Goal: Task Accomplishment & Management: Manage account settings

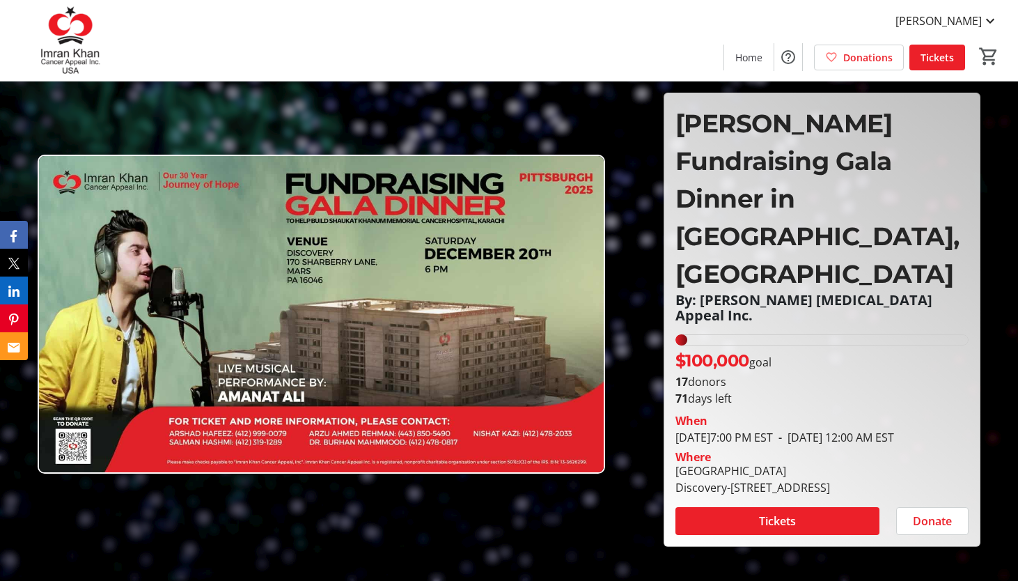
click at [77, 38] on img at bounding box center [70, 41] width 124 height 70
click at [77, 40] on img at bounding box center [70, 41] width 124 height 70
click at [841, 504] on span at bounding box center [778, 520] width 204 height 33
click at [51, 54] on img at bounding box center [70, 41] width 124 height 70
click at [743, 58] on span "Home" at bounding box center [749, 57] width 27 height 15
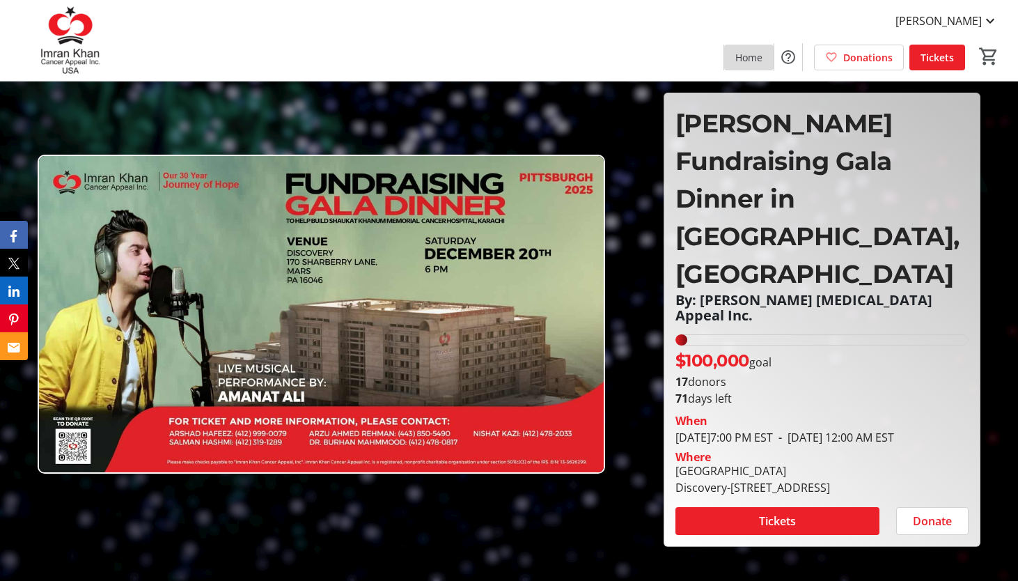
click at [743, 58] on span "Home" at bounding box center [749, 57] width 27 height 15
click at [918, 21] on span "[PERSON_NAME]" at bounding box center [939, 21] width 86 height 17
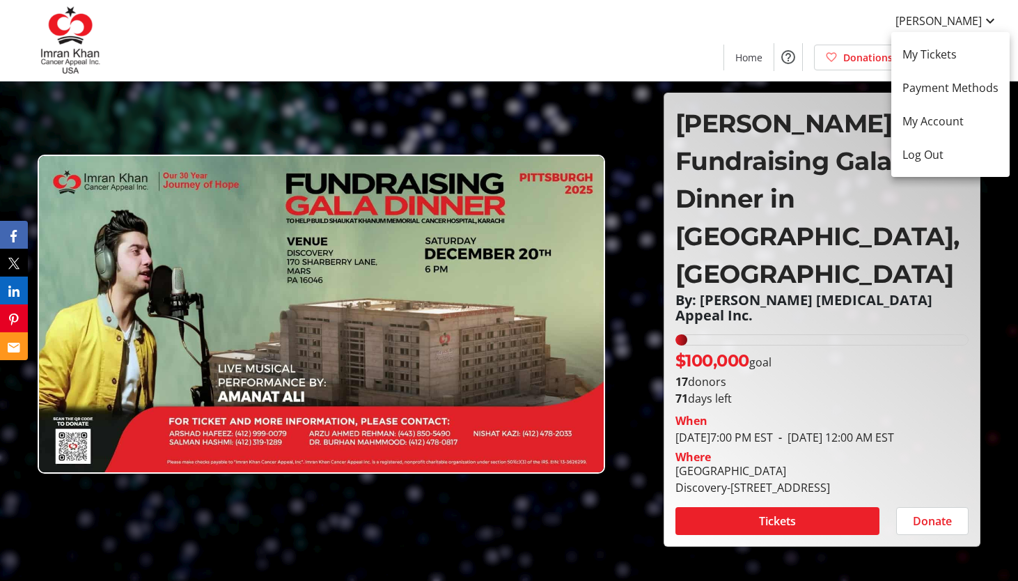
click at [629, 40] on div at bounding box center [509, 290] width 1018 height 581
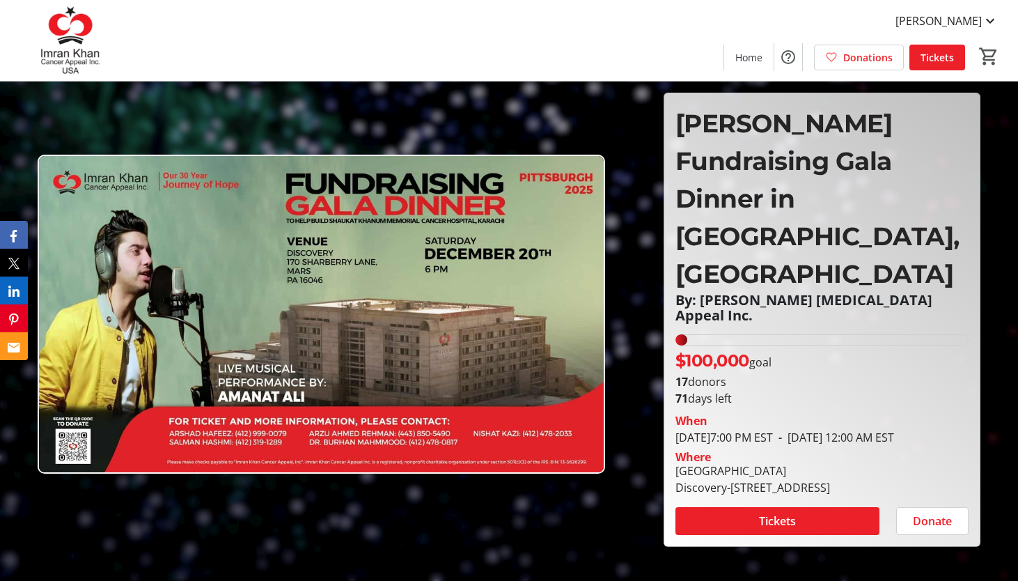
click at [69, 48] on img at bounding box center [70, 41] width 124 height 70
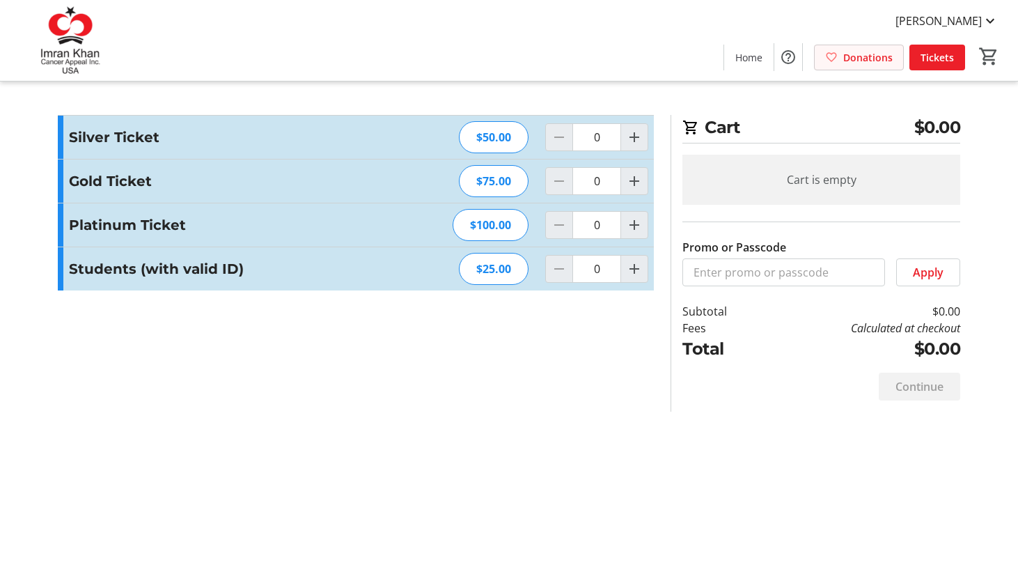
click at [838, 61] on mat-icon at bounding box center [831, 57] width 13 height 13
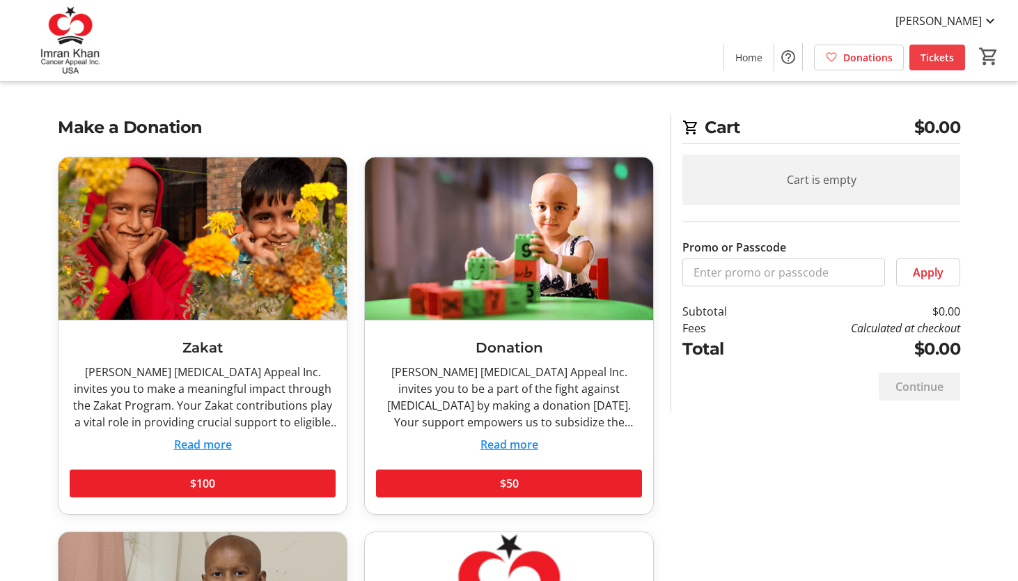
click at [931, 55] on span "Tickets" at bounding box center [937, 57] width 33 height 15
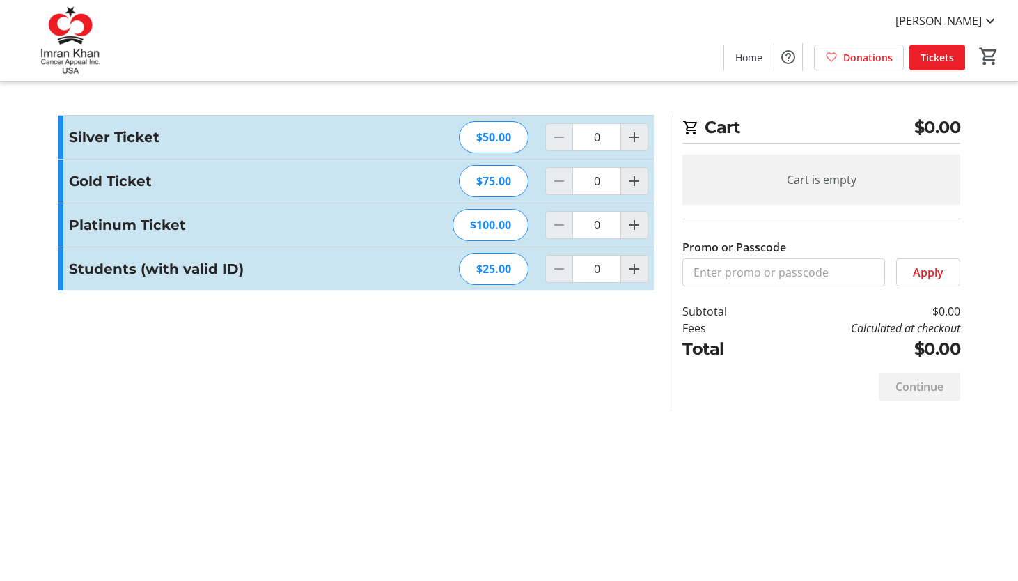
click at [81, 24] on img at bounding box center [70, 41] width 124 height 70
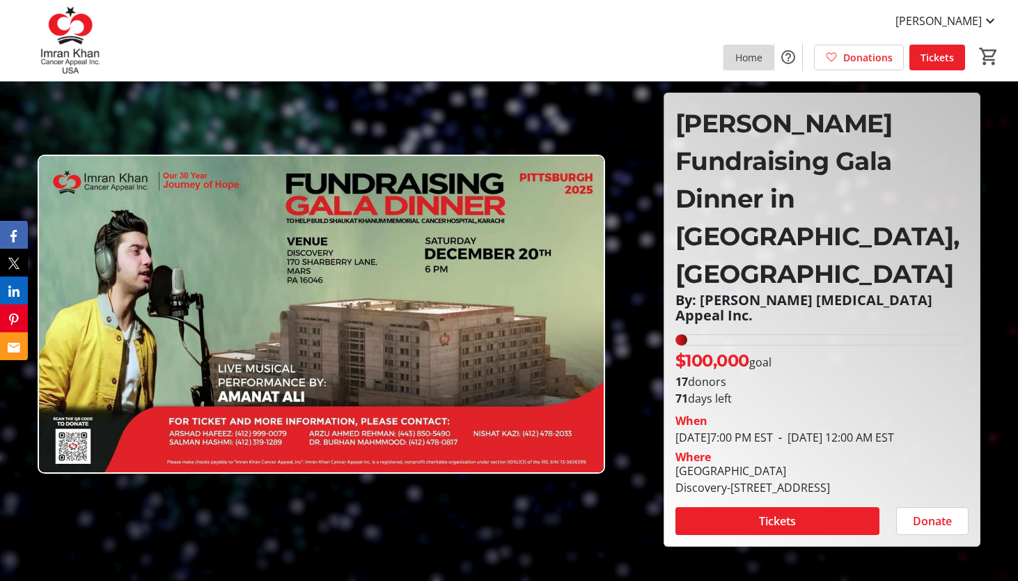
click at [753, 59] on span "Home" at bounding box center [749, 57] width 27 height 15
click at [12, 293] on icon "LinkedIn" at bounding box center [16, 291] width 11 height 11
click at [954, 504] on span at bounding box center [932, 520] width 71 height 33
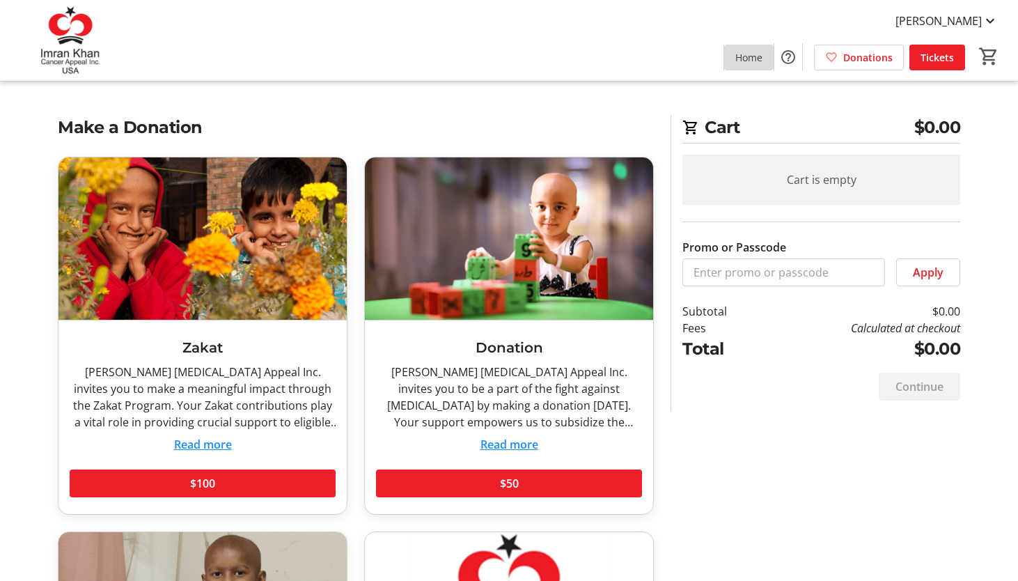
click at [736, 59] on span at bounding box center [748, 56] width 49 height 33
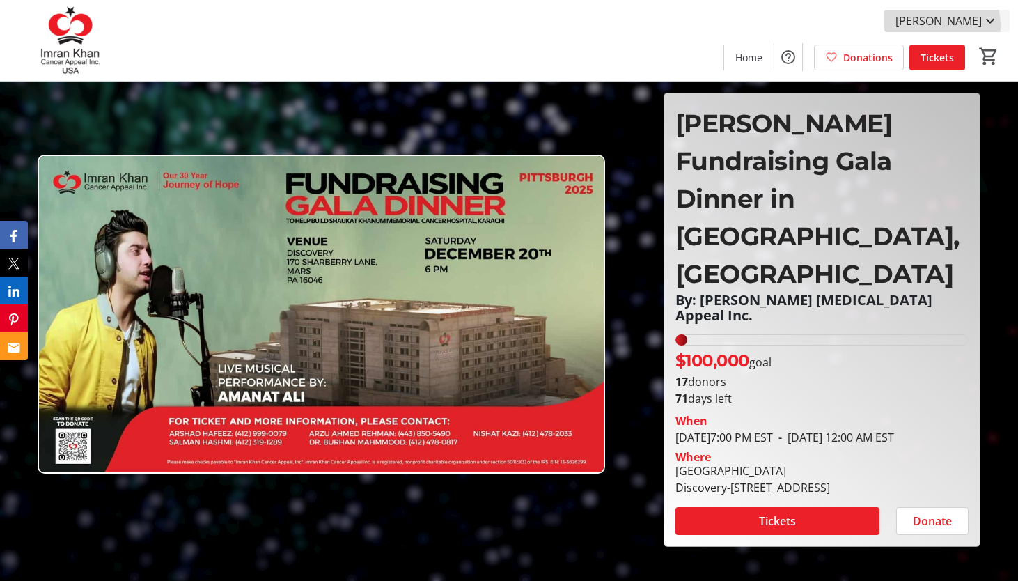
click at [942, 26] on span "[PERSON_NAME]" at bounding box center [939, 21] width 86 height 17
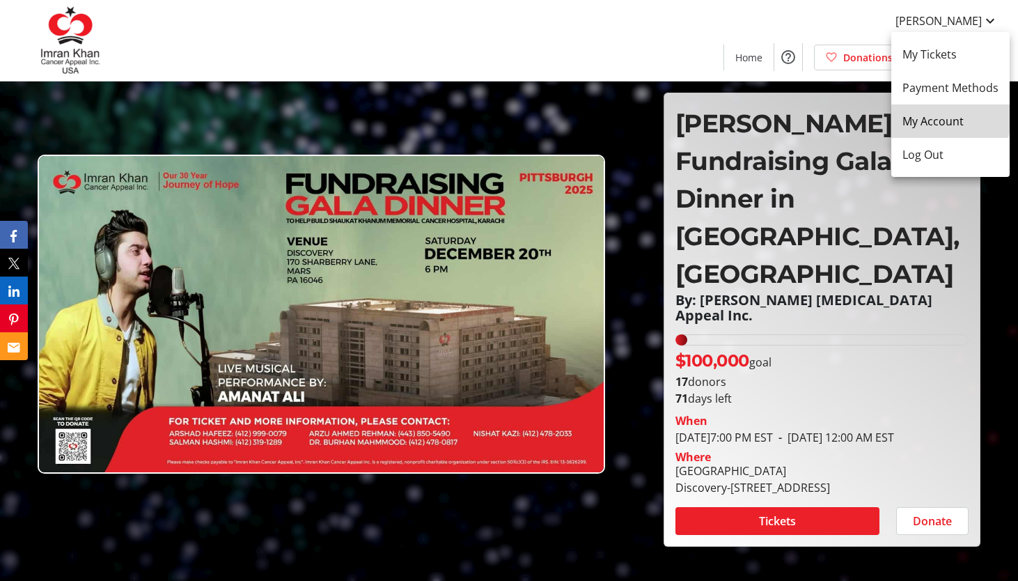
click at [945, 118] on span "My Account" at bounding box center [951, 121] width 96 height 17
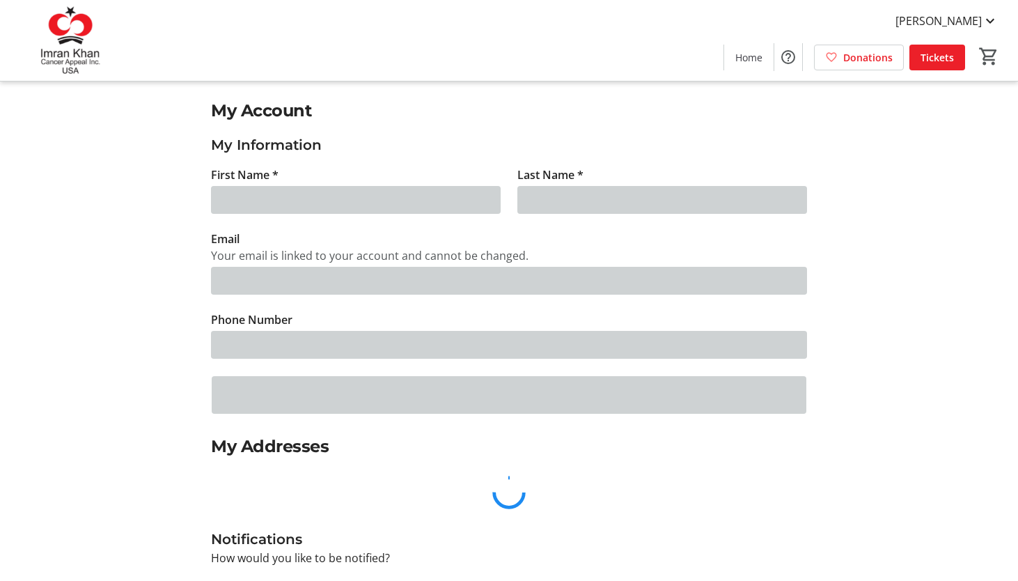
type input "Arshad"
type input "Hafeez"
type input "[EMAIL_ADDRESS][DOMAIN_NAME]"
type input "(412) 999-0079"
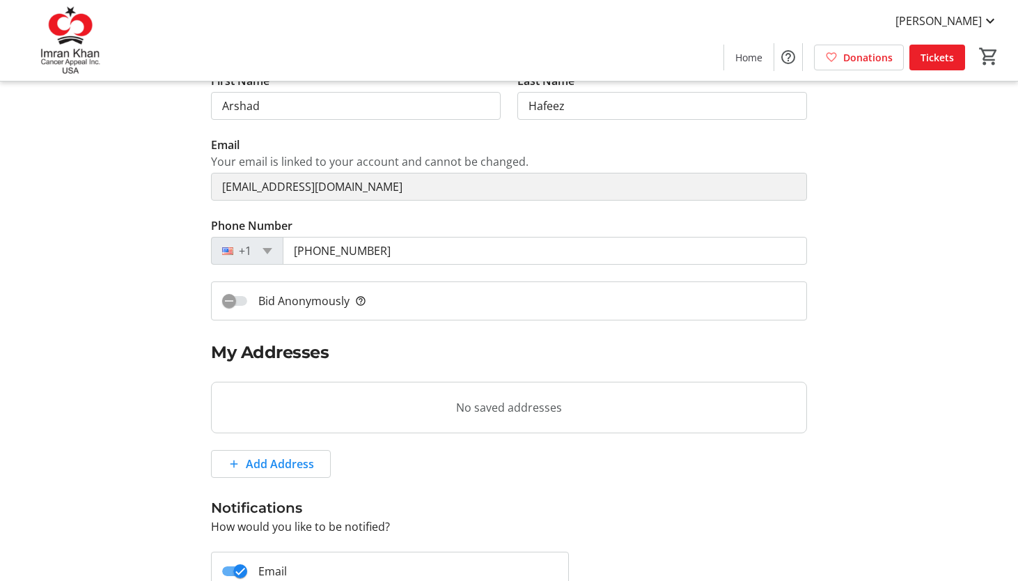
scroll to position [86, 0]
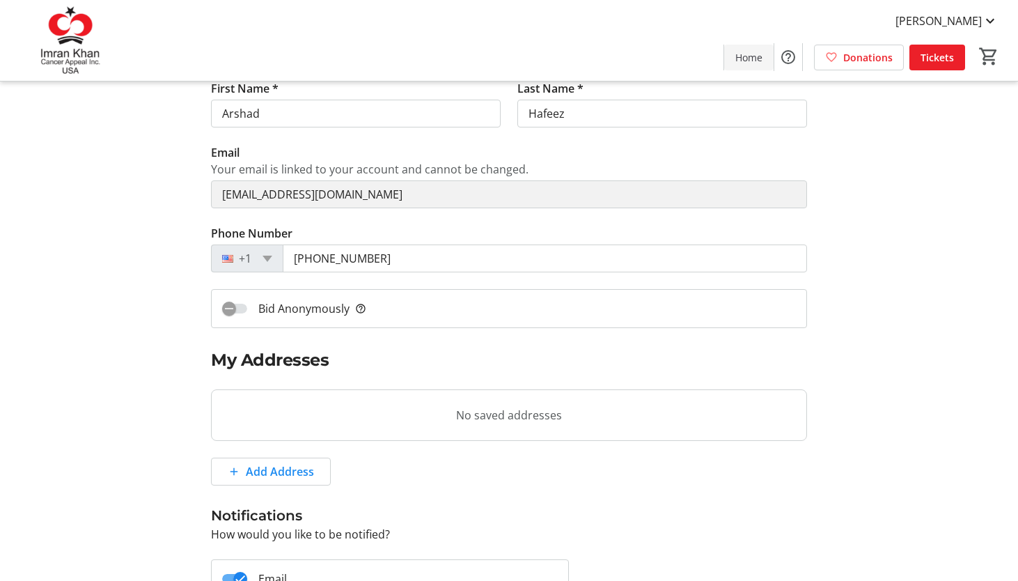
click at [762, 61] on span "Home" at bounding box center [749, 57] width 27 height 15
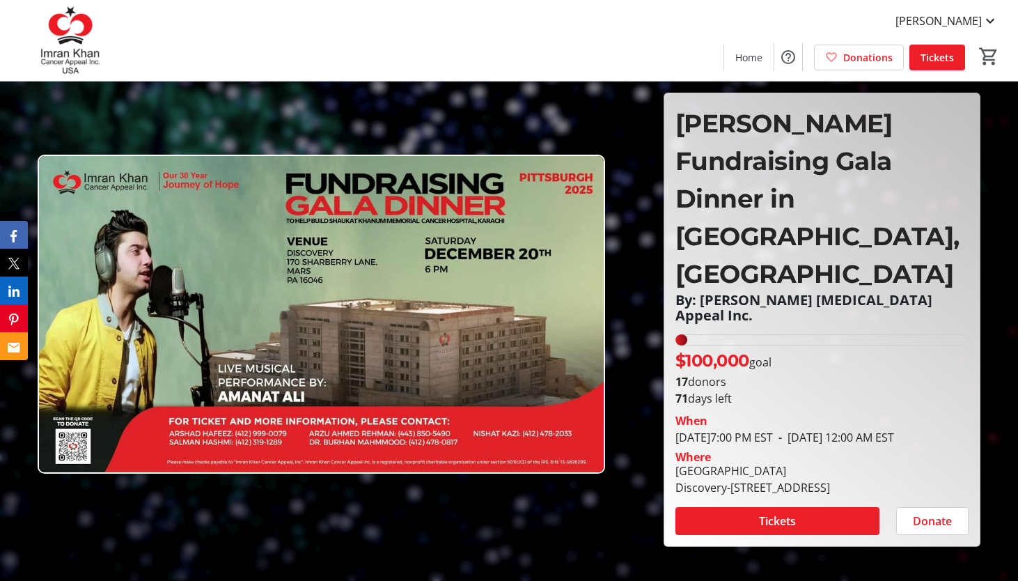
click at [378, 298] on img at bounding box center [322, 314] width 568 height 319
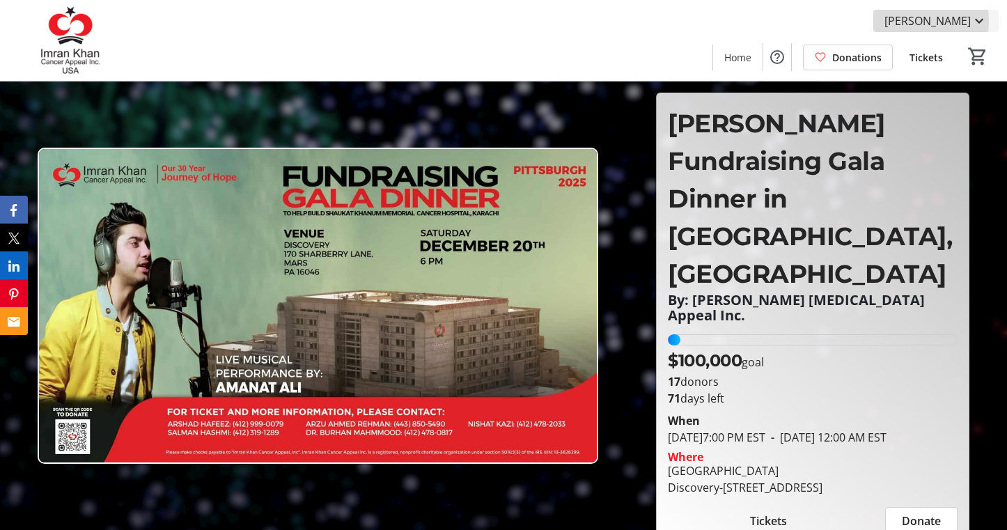
click at [915, 21] on span "[PERSON_NAME]" at bounding box center [928, 21] width 86 height 17
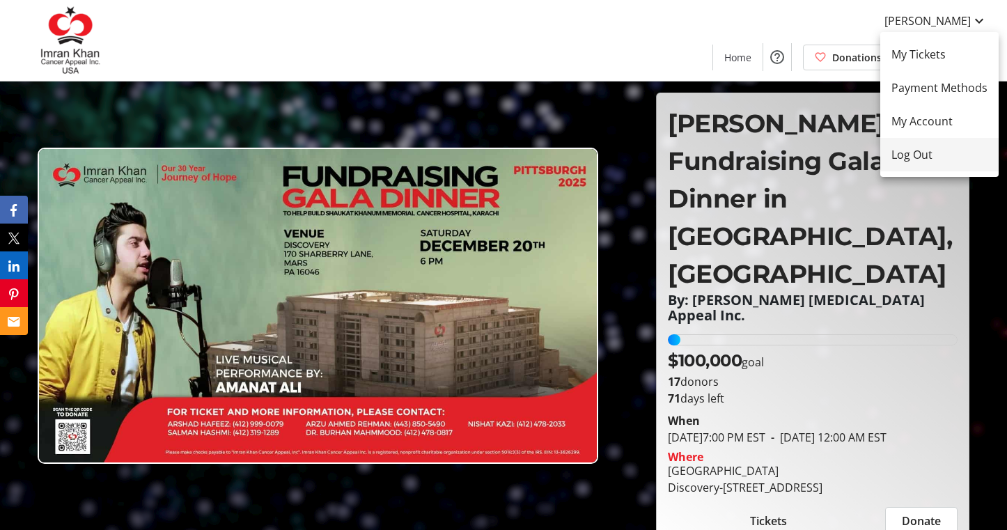
click at [913, 154] on span "Log Out" at bounding box center [940, 154] width 96 height 17
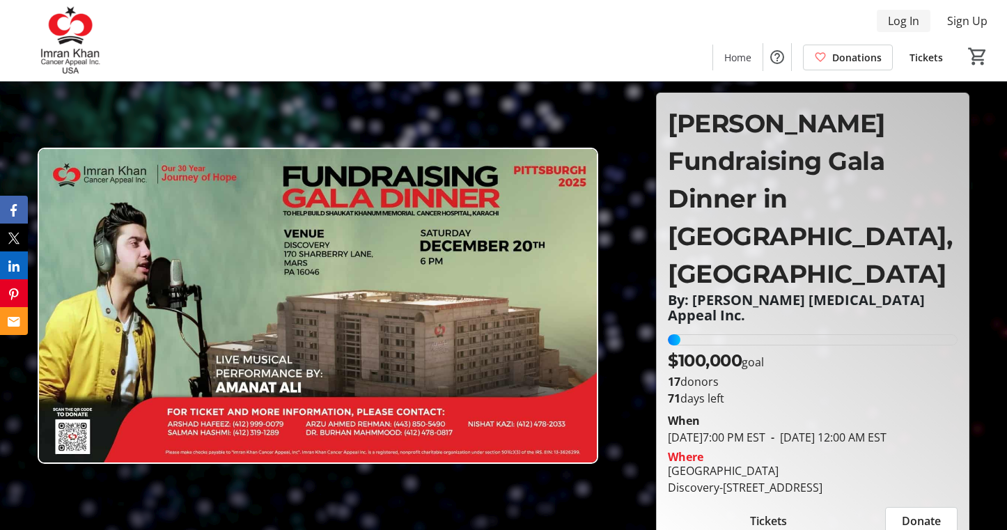
click at [895, 22] on span "Log In" at bounding box center [903, 21] width 31 height 17
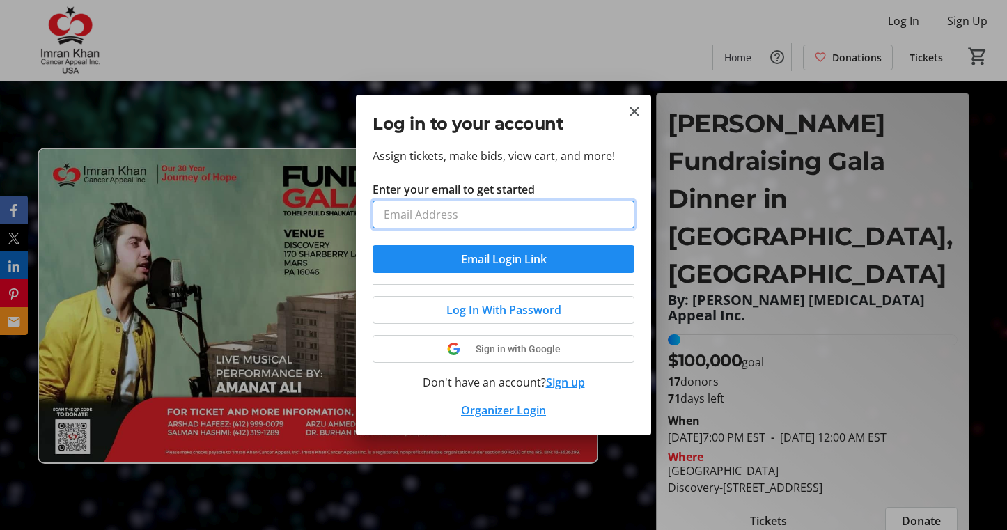
click at [583, 216] on input "Enter your email to get started" at bounding box center [504, 215] width 262 height 28
type input "[EMAIL_ADDRESS][DOMAIN_NAME]"
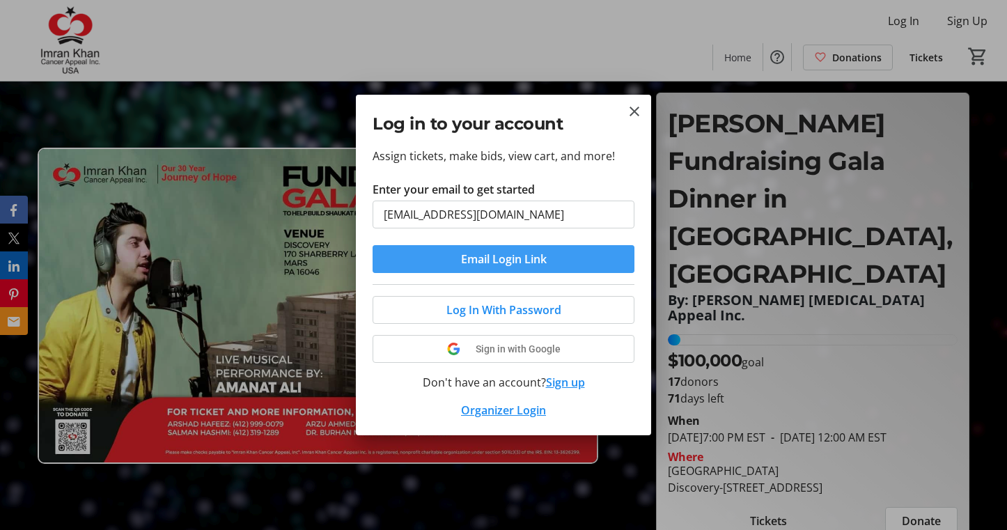
click at [506, 263] on span "Email Login Link" at bounding box center [504, 259] width 86 height 17
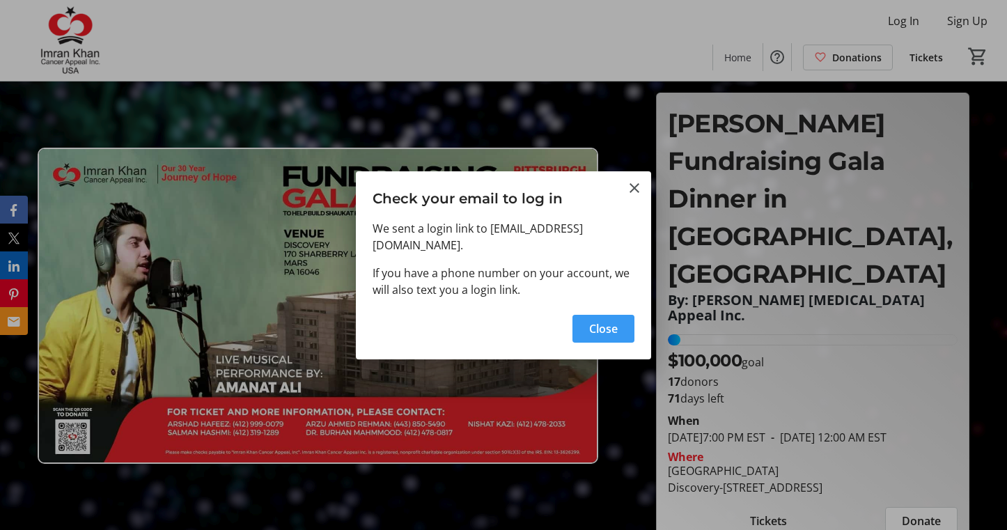
click at [592, 320] on span "Close" at bounding box center [603, 328] width 29 height 17
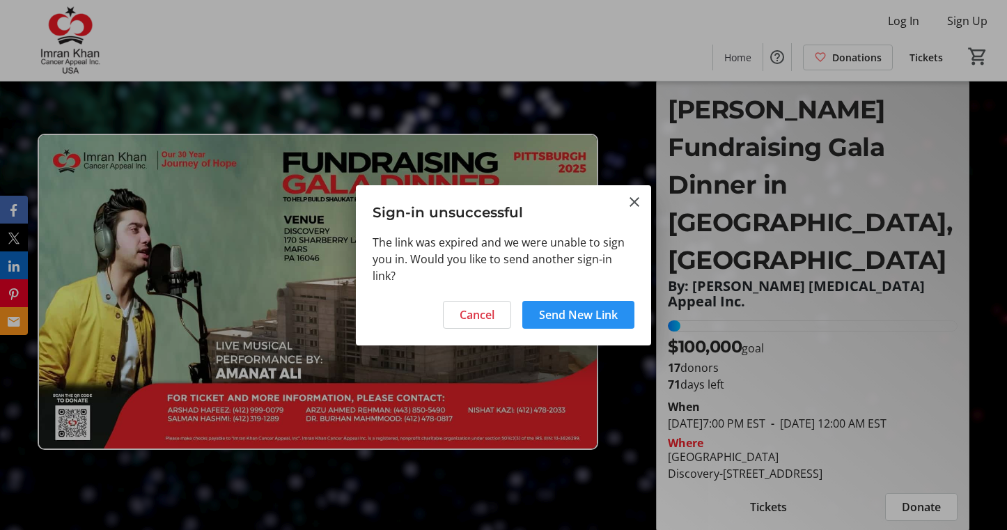
scroll to position [13, 0]
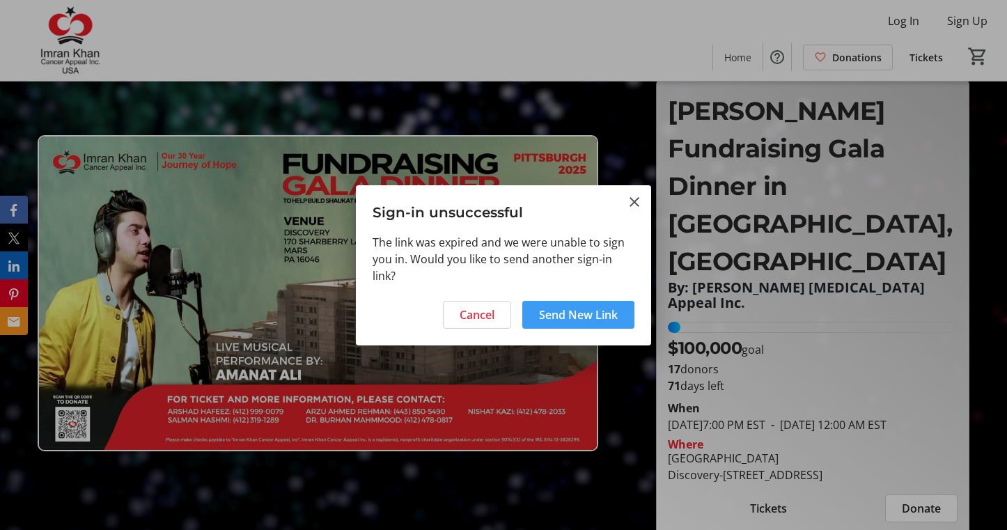
click at [598, 314] on span "Send New Link" at bounding box center [578, 314] width 79 height 17
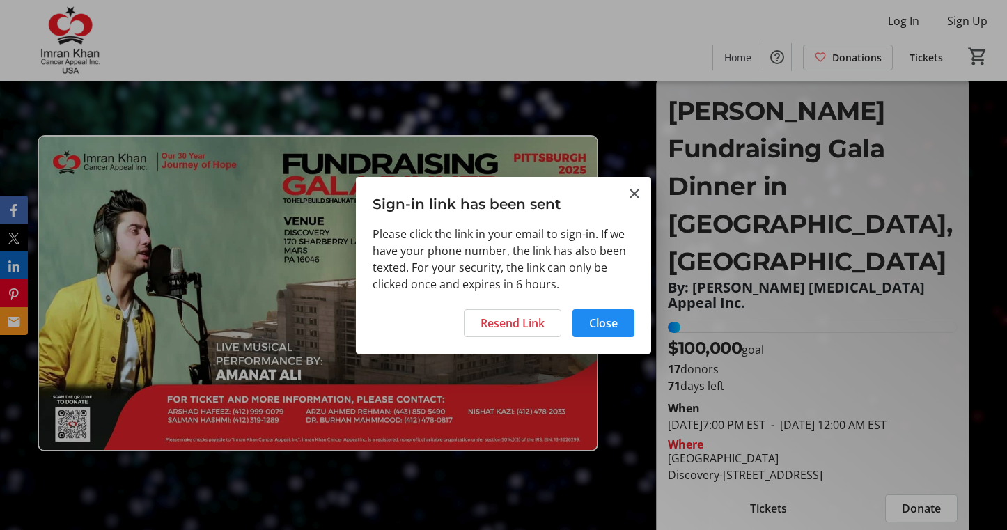
scroll to position [0, 0]
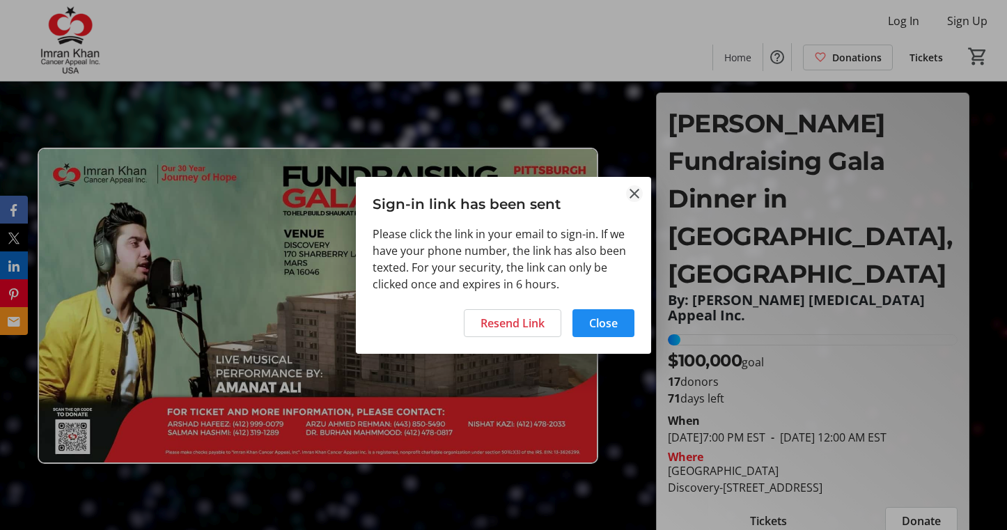
click at [636, 192] on mat-icon "Close" at bounding box center [634, 193] width 17 height 17
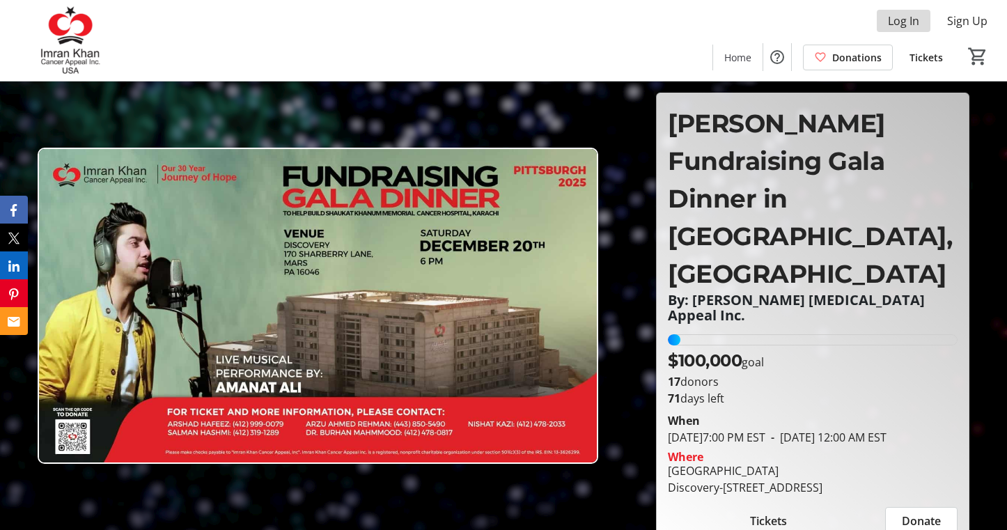
click at [915, 26] on span "Log In" at bounding box center [903, 21] width 31 height 17
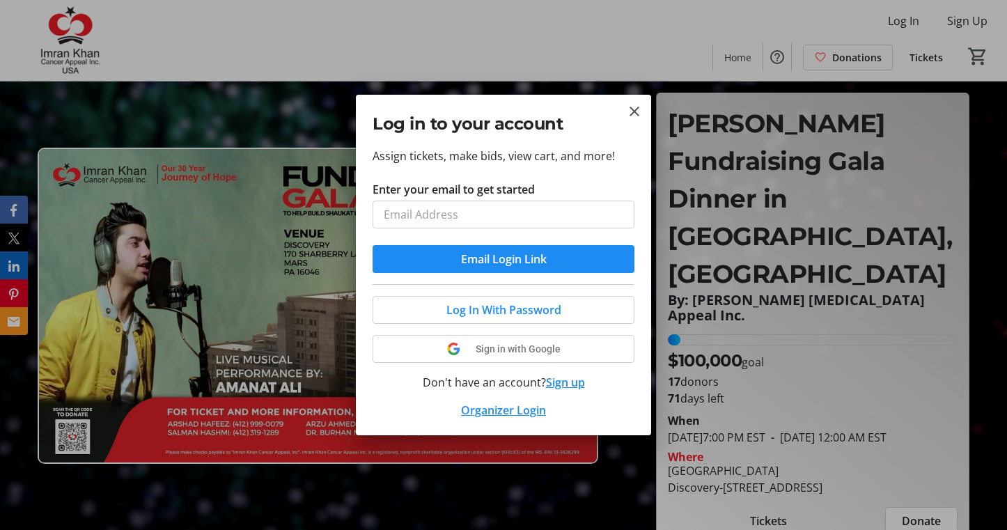
click at [596, 211] on input "Enter your email to get started" at bounding box center [504, 215] width 262 height 28
type input "[EMAIL_ADDRESS][DOMAIN_NAME]"
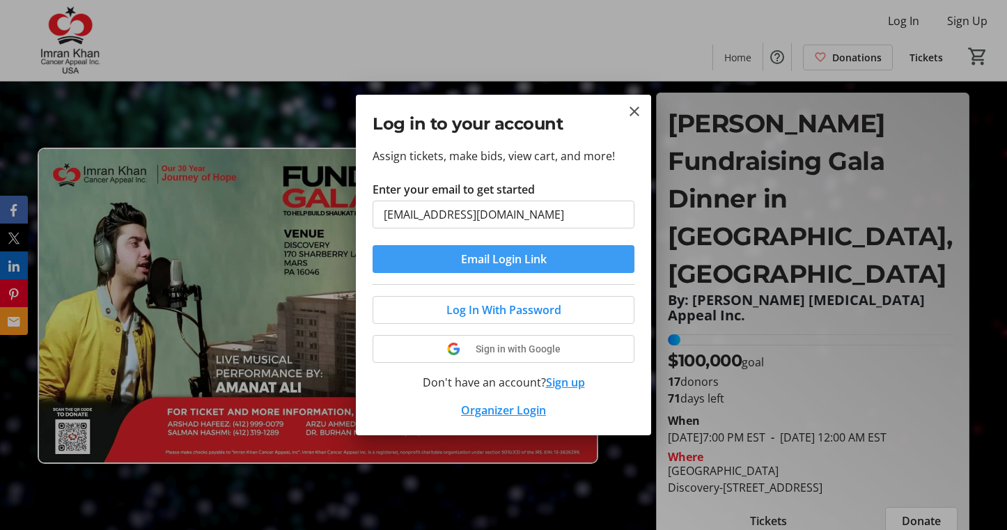
click at [518, 265] on span "Email Login Link" at bounding box center [504, 259] width 86 height 17
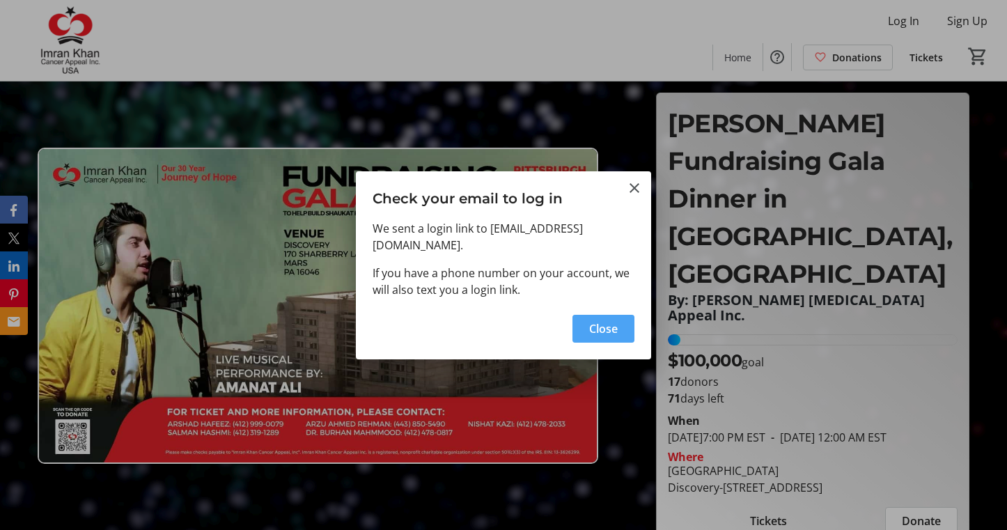
click at [593, 320] on span "Close" at bounding box center [603, 328] width 29 height 17
